Goal: Information Seeking & Learning: Learn about a topic

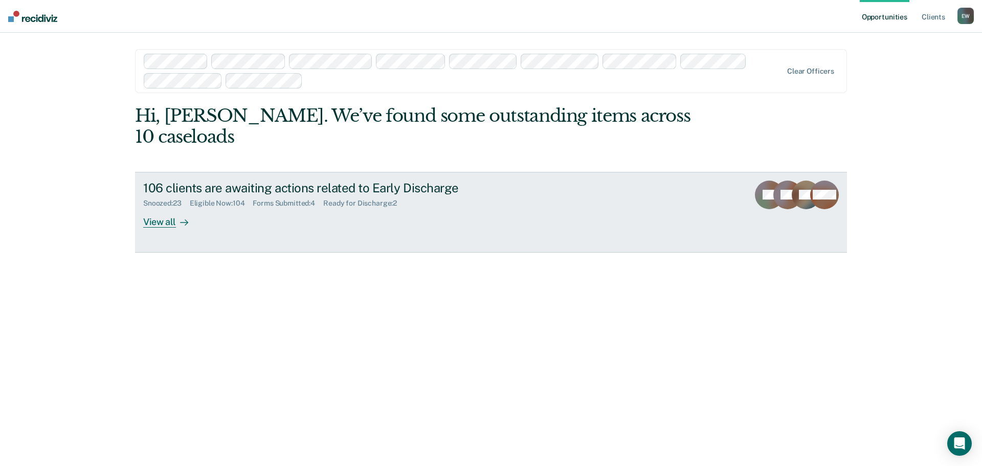
click at [165, 208] on div "View all" at bounding box center [171, 218] width 57 height 20
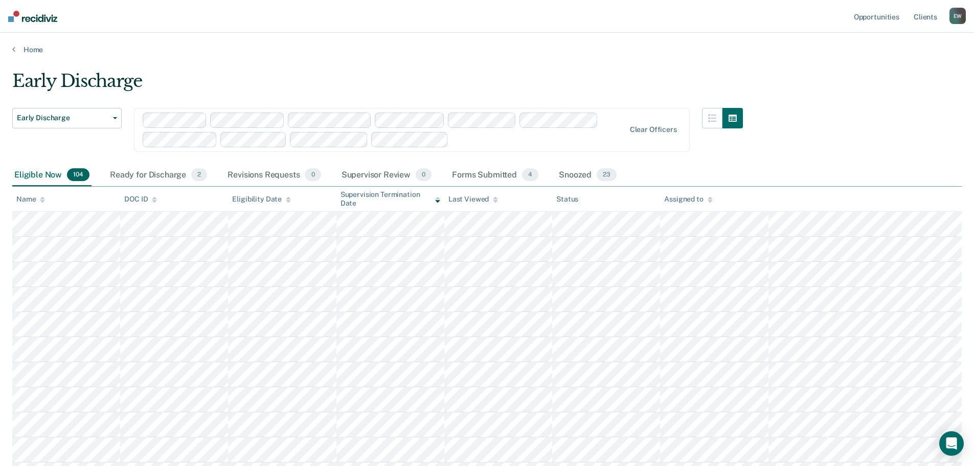
click at [680, 199] on div "Assigned to" at bounding box center [688, 199] width 48 height 9
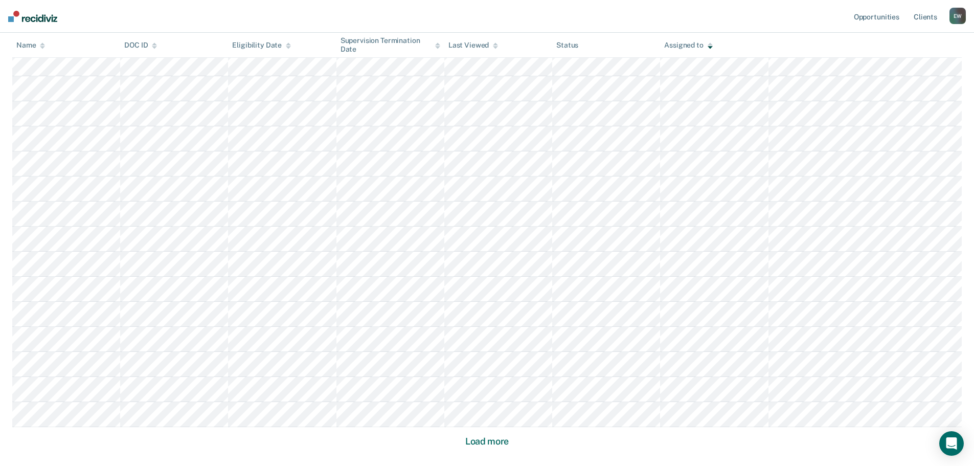
scroll to position [608, 0]
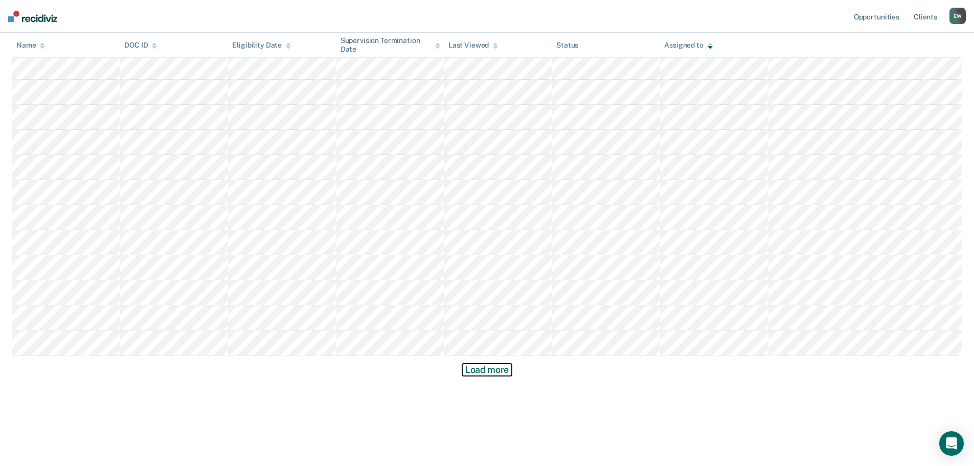
click at [485, 372] on button "Load more" at bounding box center [487, 369] width 50 height 12
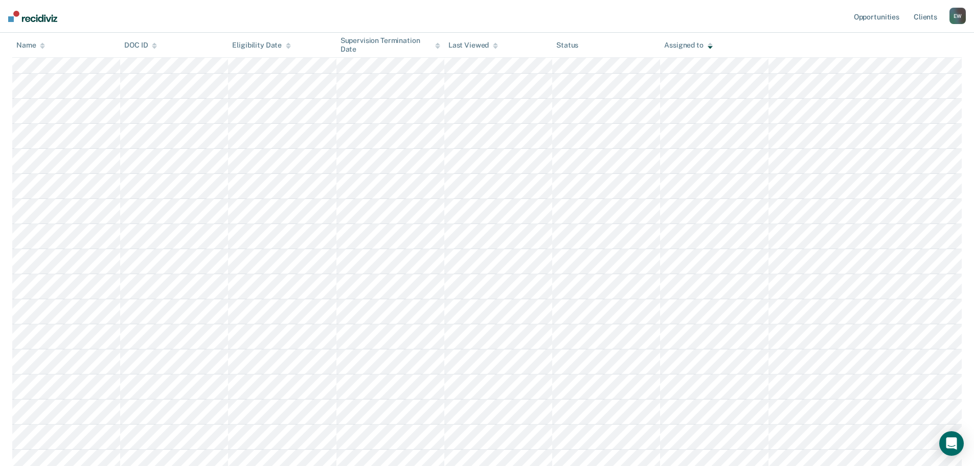
scroll to position [1257, 0]
